Goal: Task Accomplishment & Management: Manage account settings

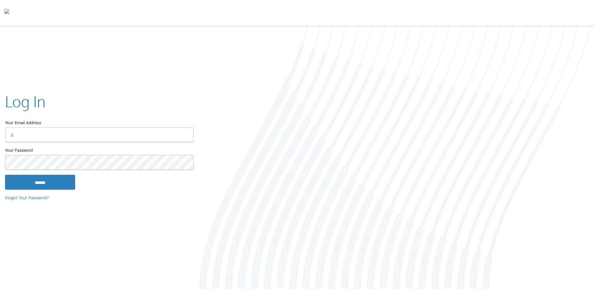
type input "**********"
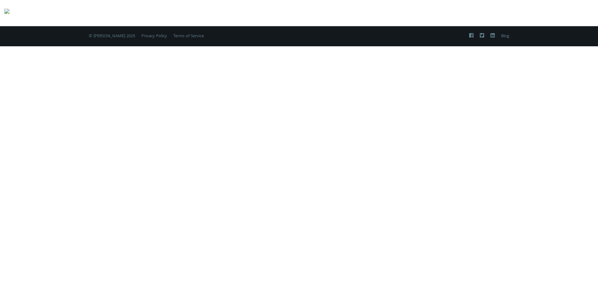
click at [297, 144] on div "Two-Factor Authentication Please enter your 6-digit verification code from your…" at bounding box center [299, 144] width 598 height 289
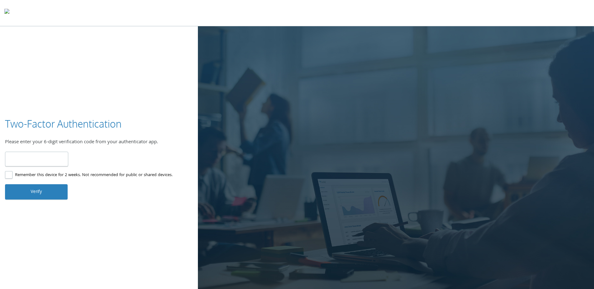
click at [35, 159] on input "number" at bounding box center [36, 159] width 63 height 15
type input "******"
